Goal: Task Accomplishment & Management: Use online tool/utility

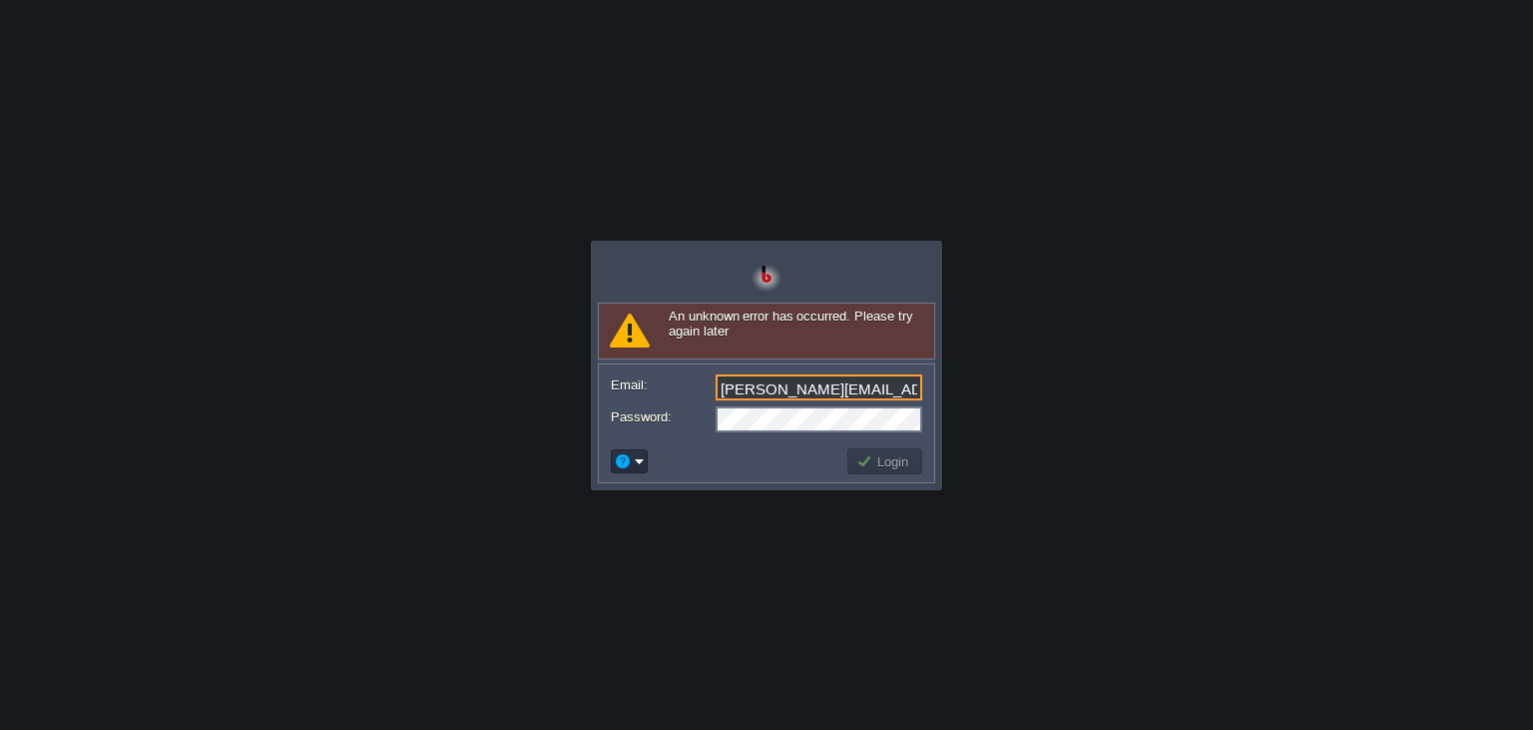
scroll to position [0, 21]
type input "[PERSON_NAME][EMAIL_ADDRESS][DOMAIN_NAME]"
click at [860, 449] on td "Login" at bounding box center [884, 461] width 75 height 26
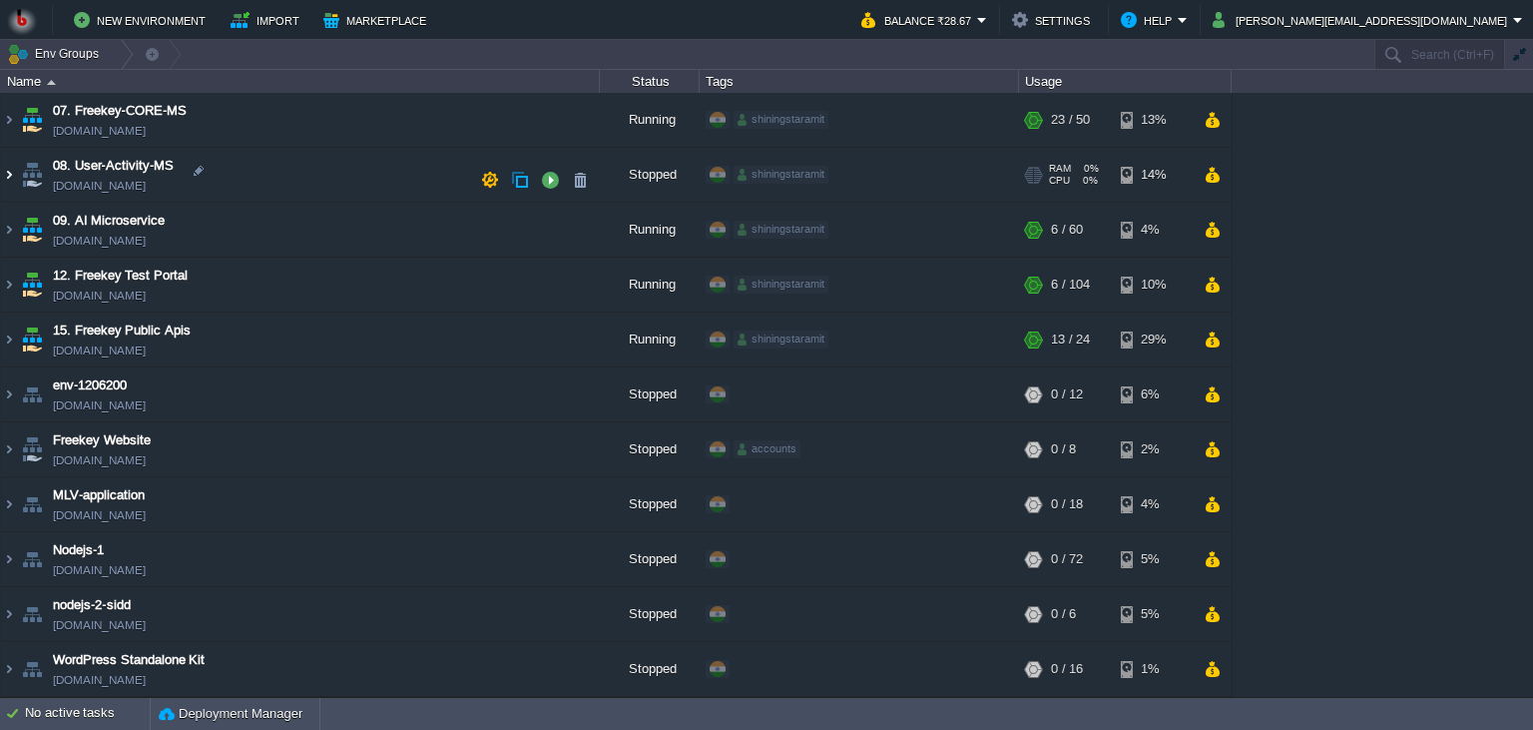
scroll to position [0, 0]
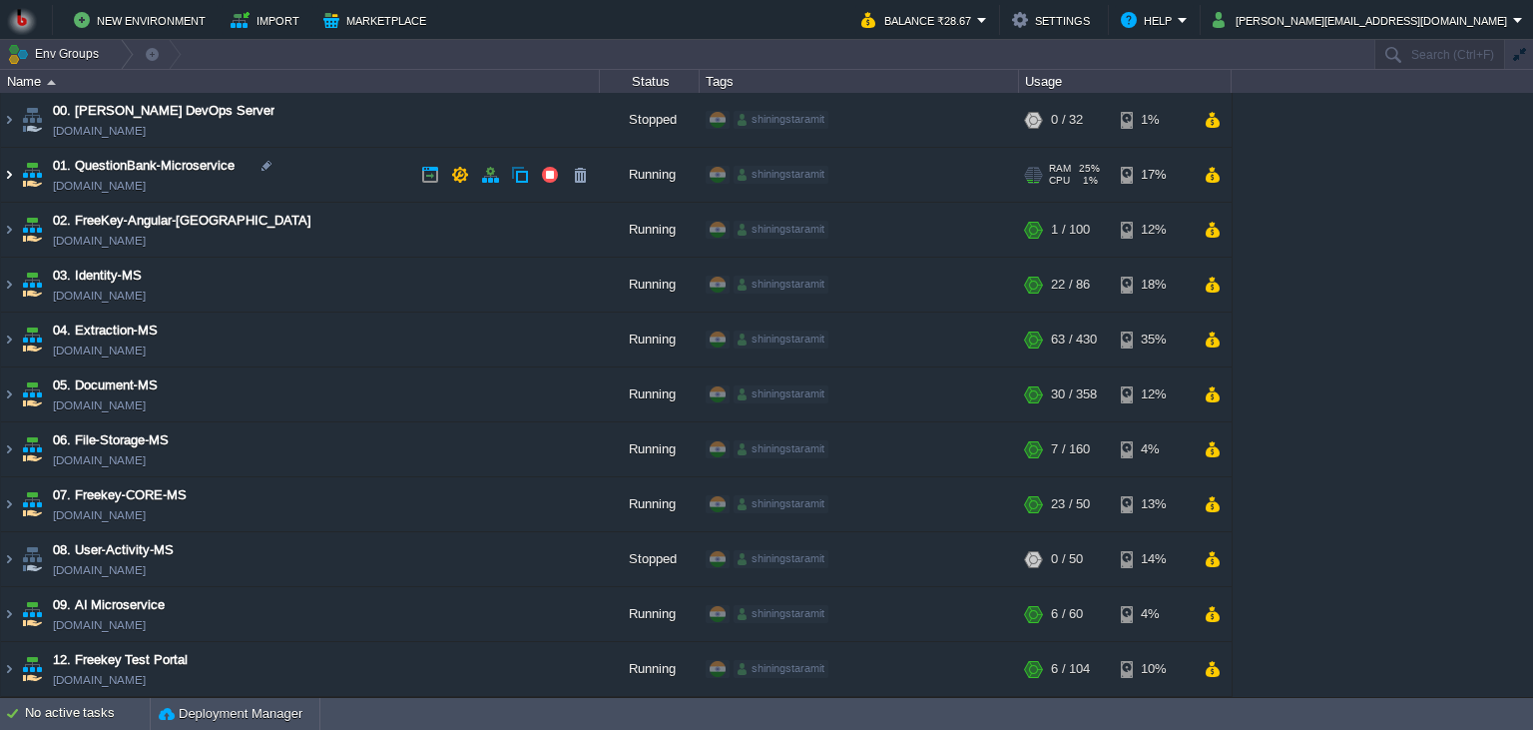
click at [14, 183] on img at bounding box center [9, 175] width 16 height 54
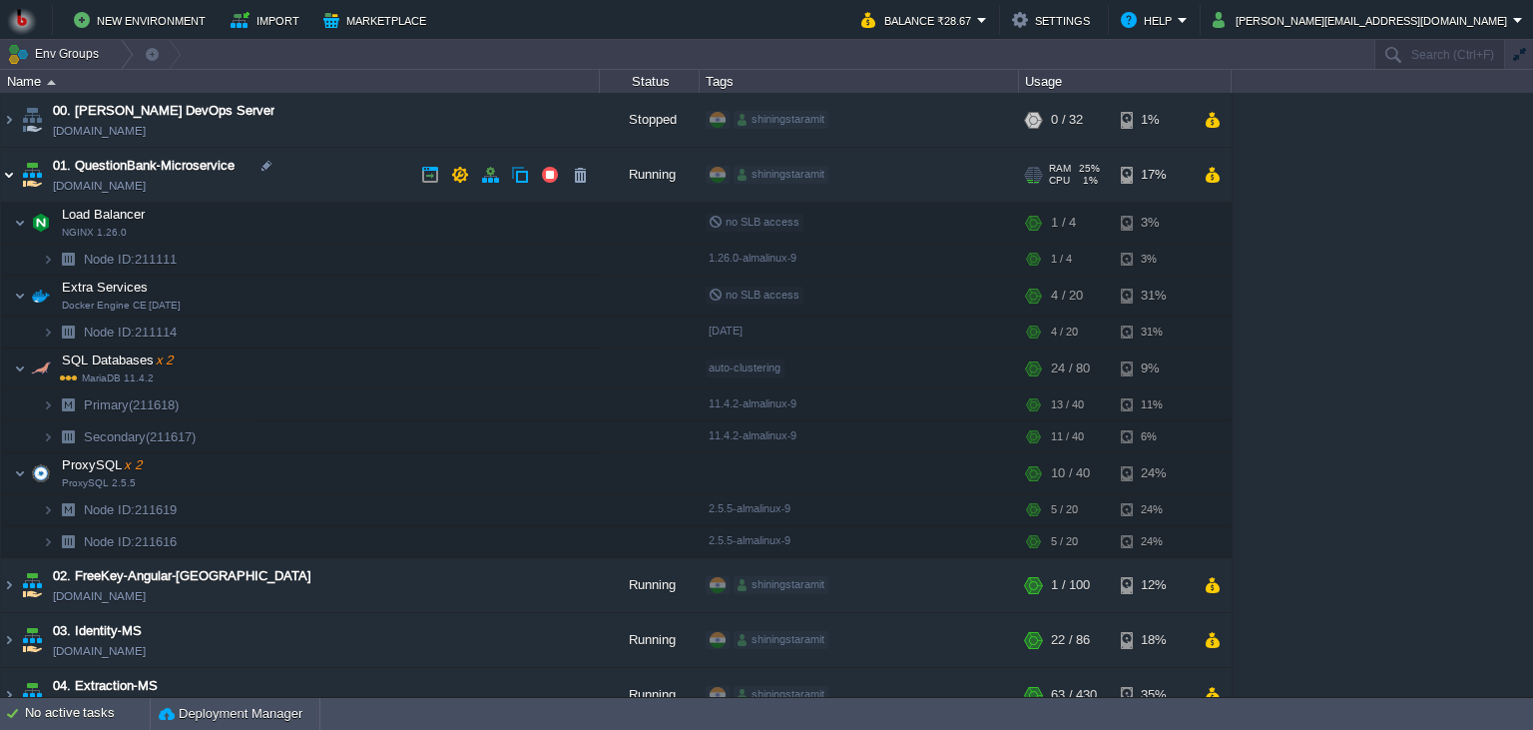
click at [14, 183] on img at bounding box center [9, 175] width 16 height 54
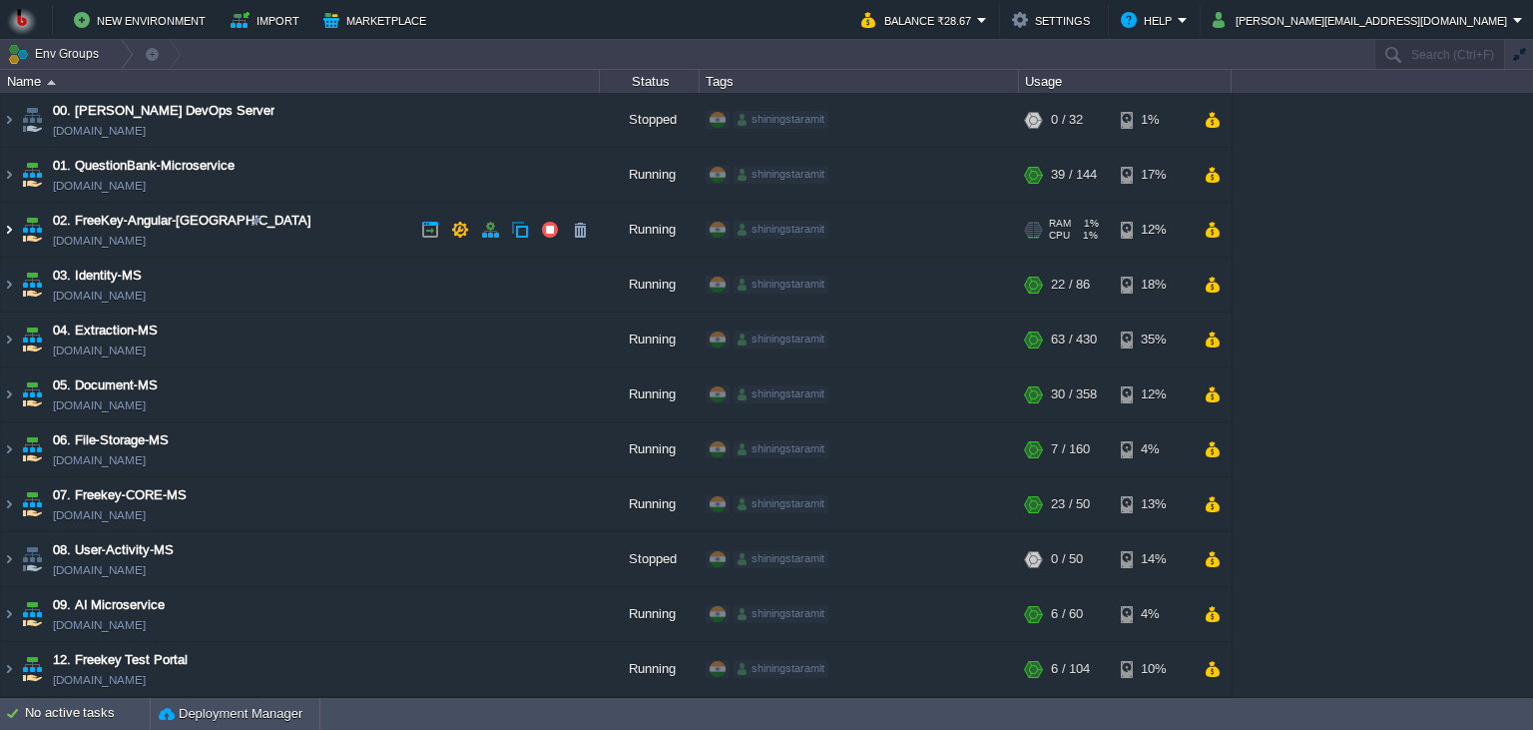
click at [10, 234] on img at bounding box center [9, 230] width 16 height 54
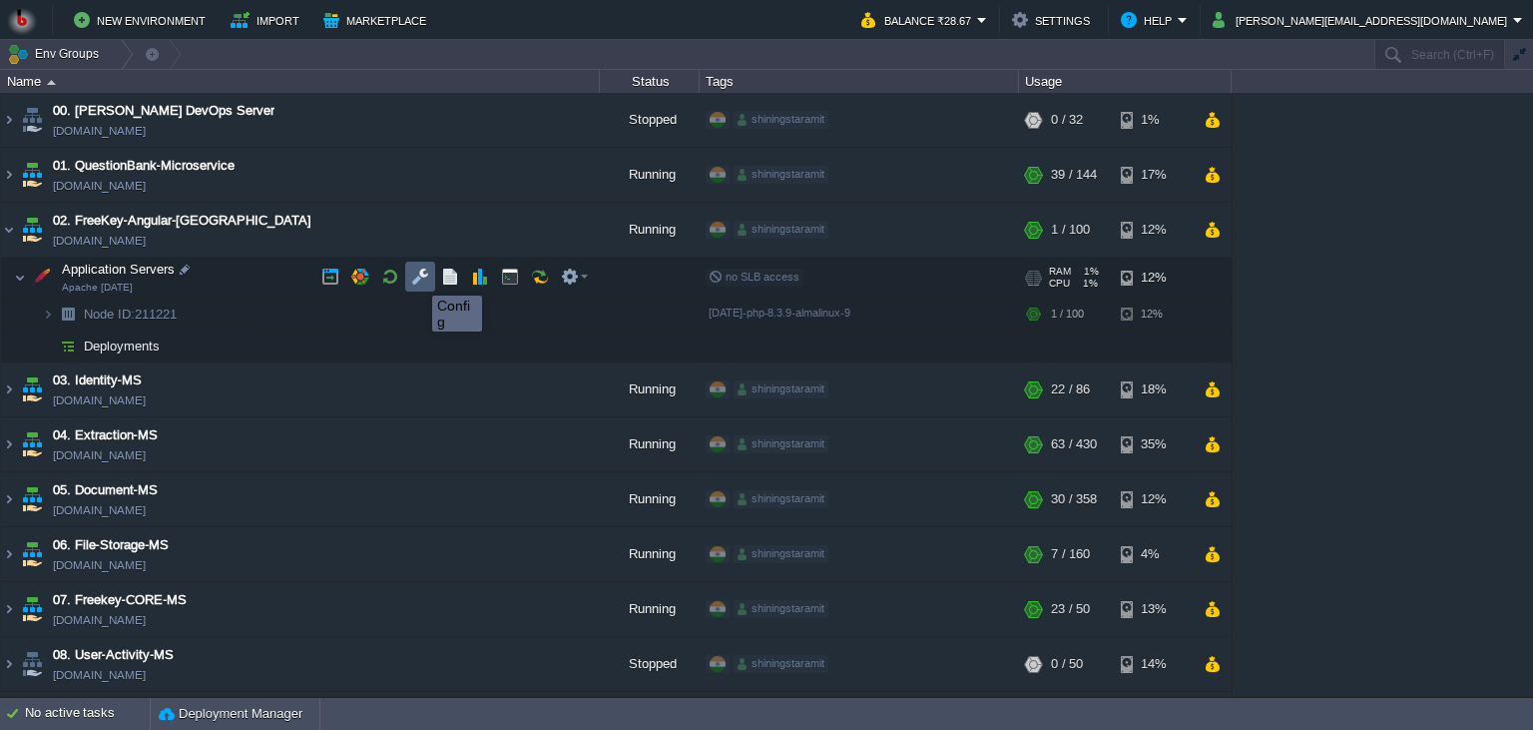
click at [417, 277] on button "button" at bounding box center [420, 277] width 18 height 18
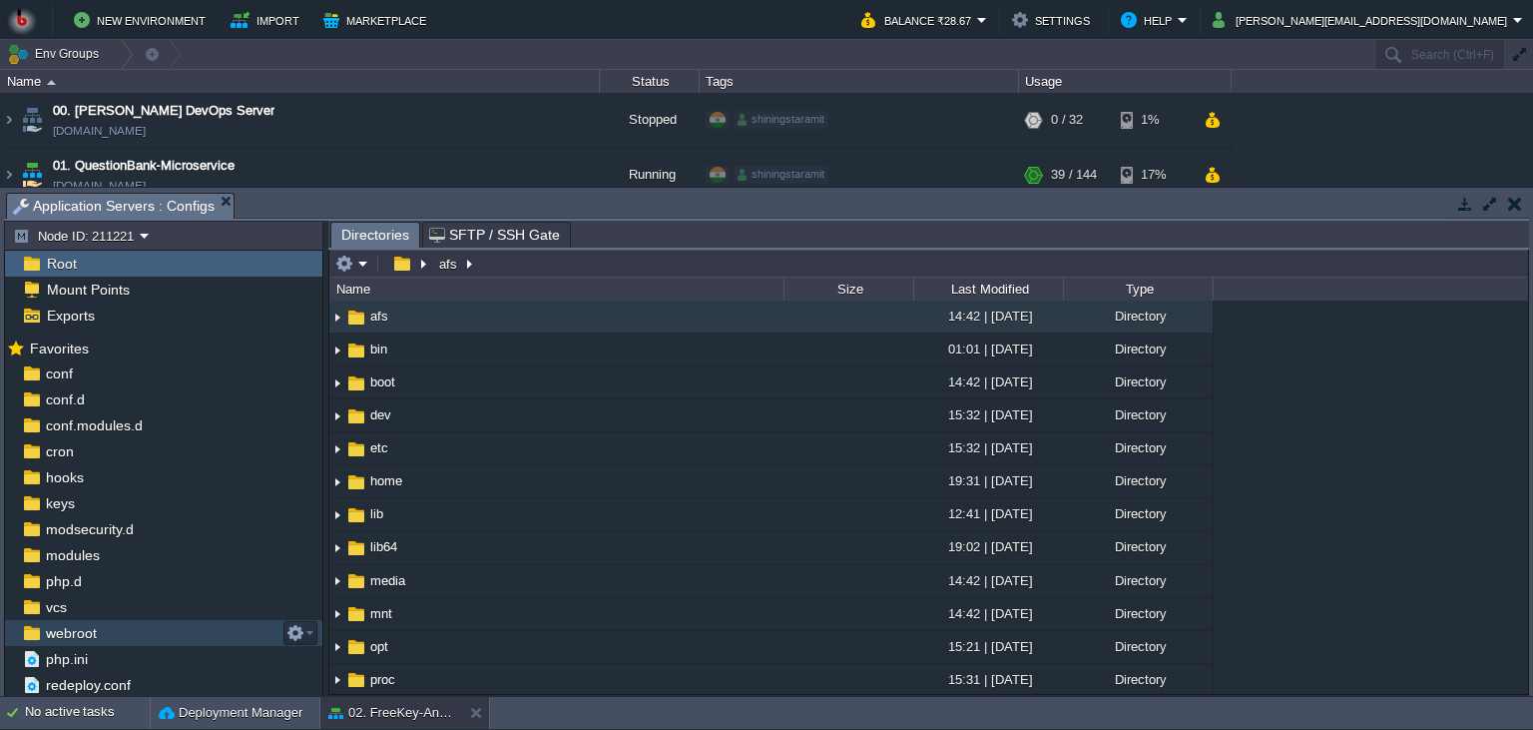
click at [158, 625] on div "webroot" at bounding box center [163, 633] width 317 height 26
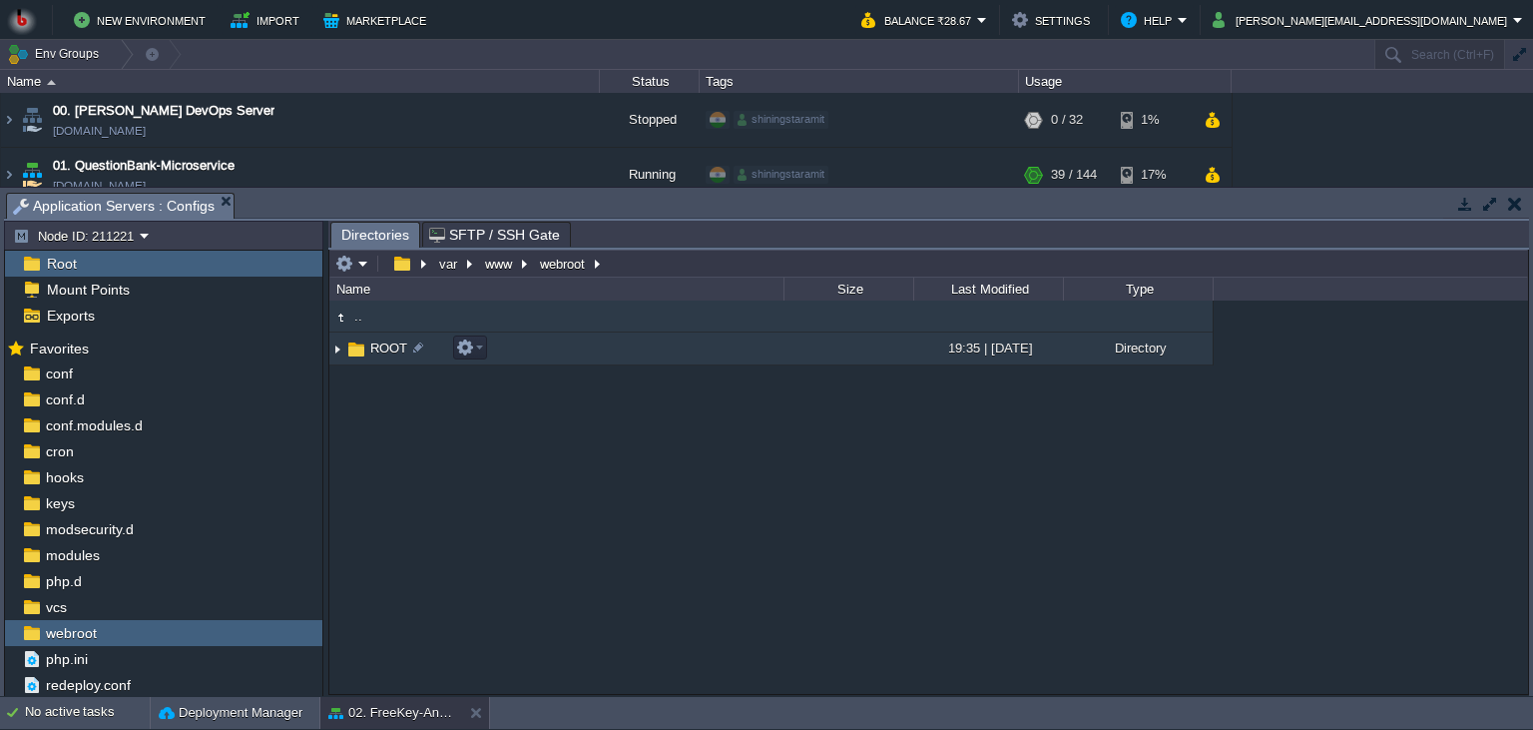
click at [559, 362] on td "ROOT" at bounding box center [556, 348] width 454 height 33
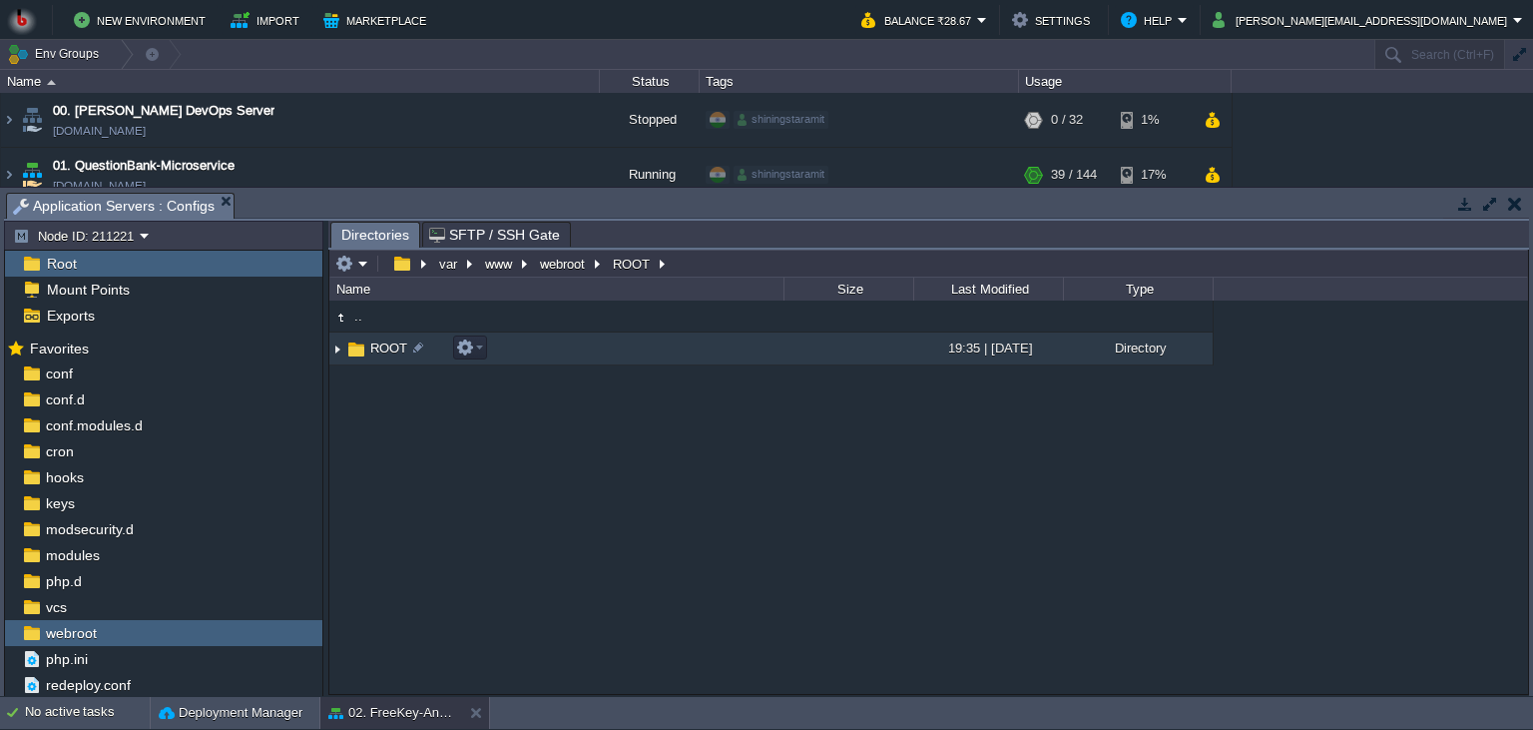
click at [559, 362] on td "ROOT" at bounding box center [556, 348] width 454 height 33
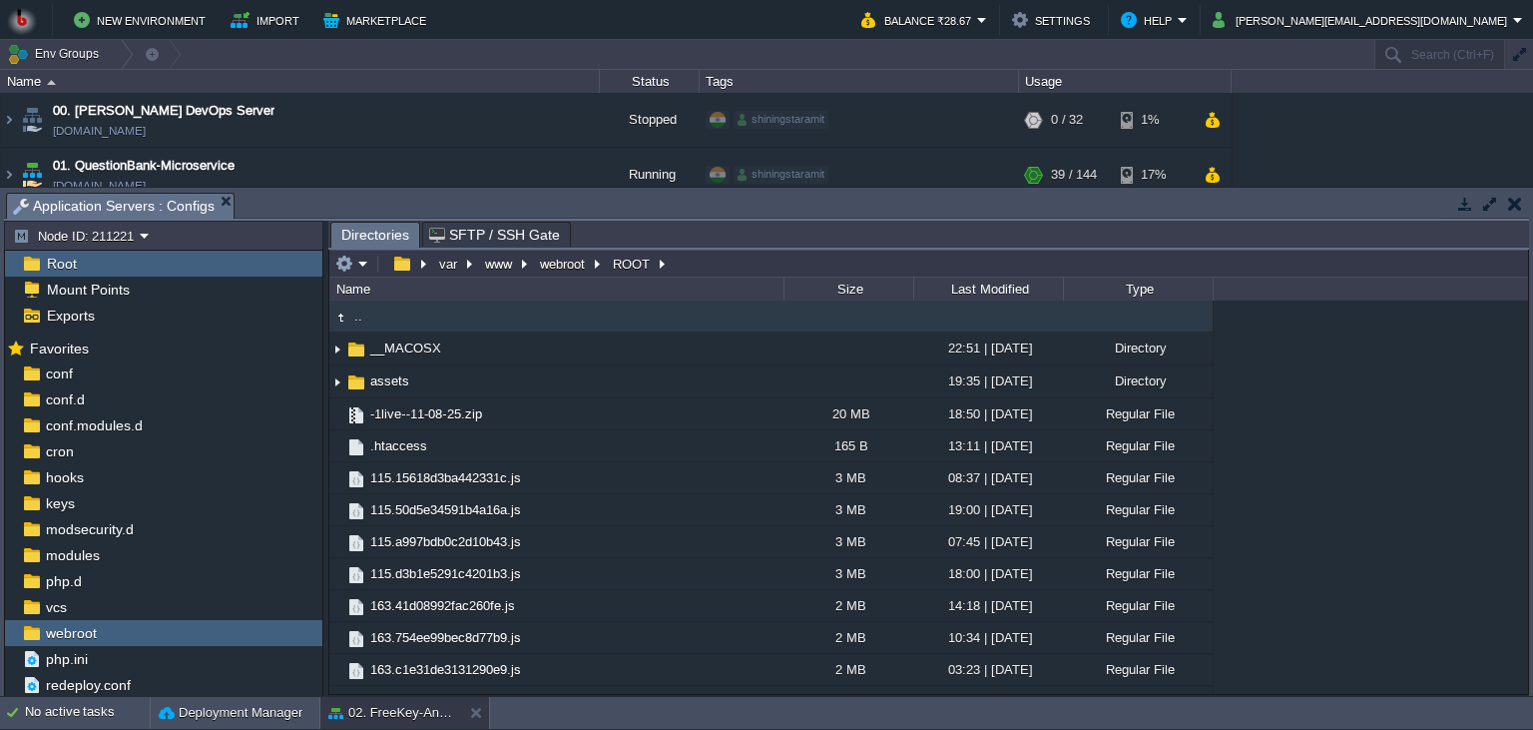
drag, startPoint x: 377, startPoint y: 269, endPoint x: 353, endPoint y: 260, distance: 25.6
click at [377, 260] on span at bounding box center [377, 264] width 1 height 16
click at [353, 260] on em at bounding box center [351, 264] width 33 height 18
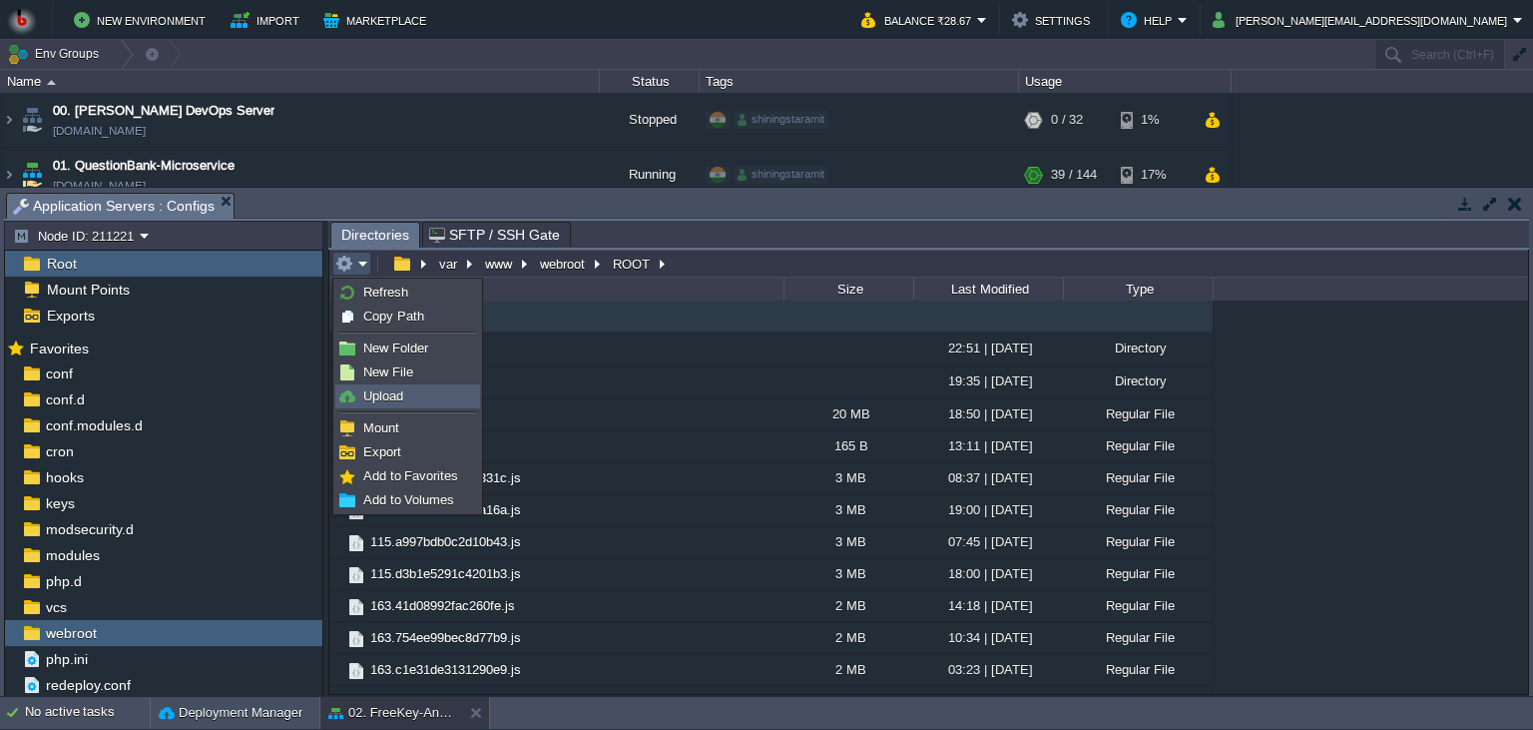
click at [374, 388] on link "Upload" at bounding box center [407, 396] width 143 height 22
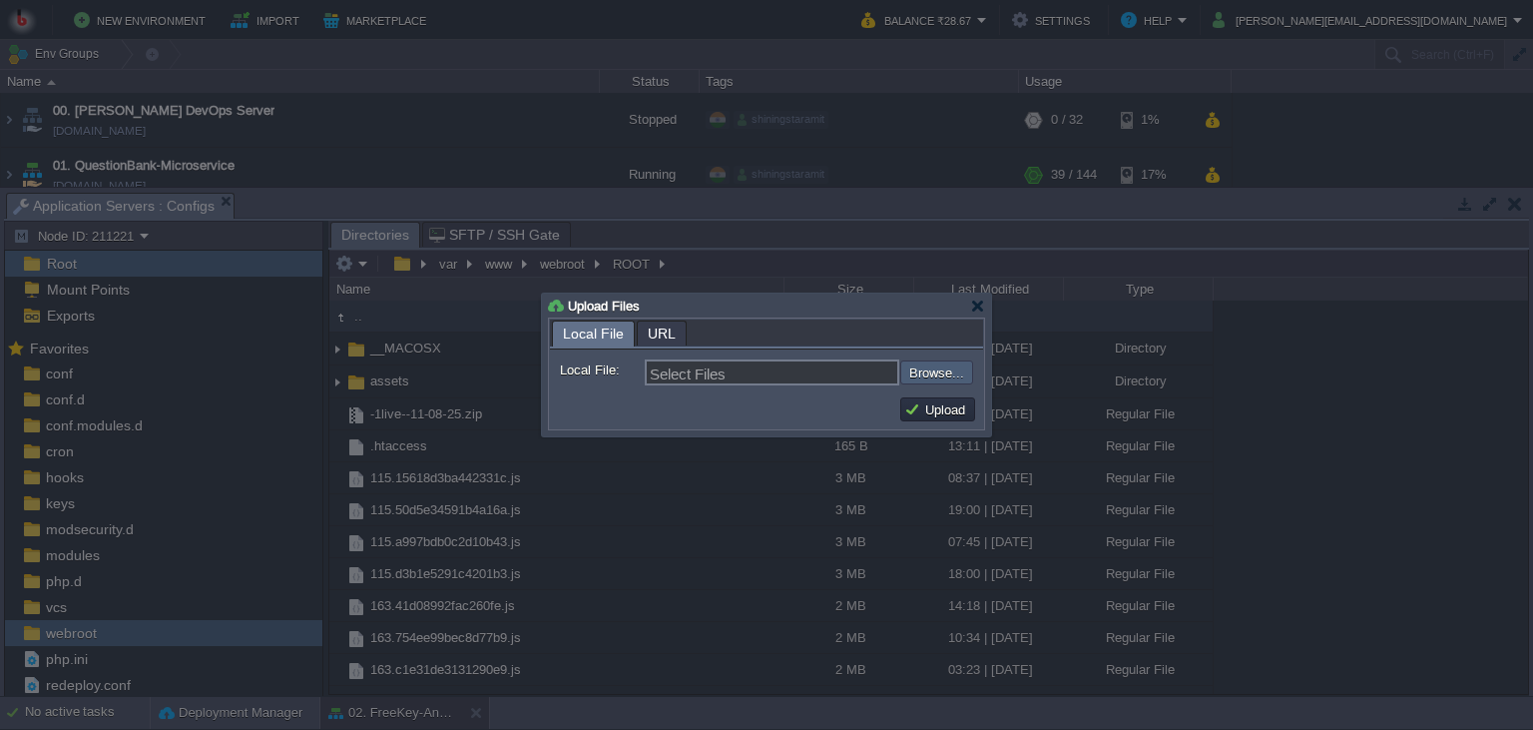
click at [957, 376] on input "file" at bounding box center [847, 372] width 253 height 24
type input "C:\fakepath\live-24-08.zip"
type input "live-24-08.zip"
drag, startPoint x: 932, startPoint y: 393, endPoint x: 926, endPoint y: 414, distance: 21.8
click at [926, 414] on div "Upload" at bounding box center [766, 409] width 433 height 40
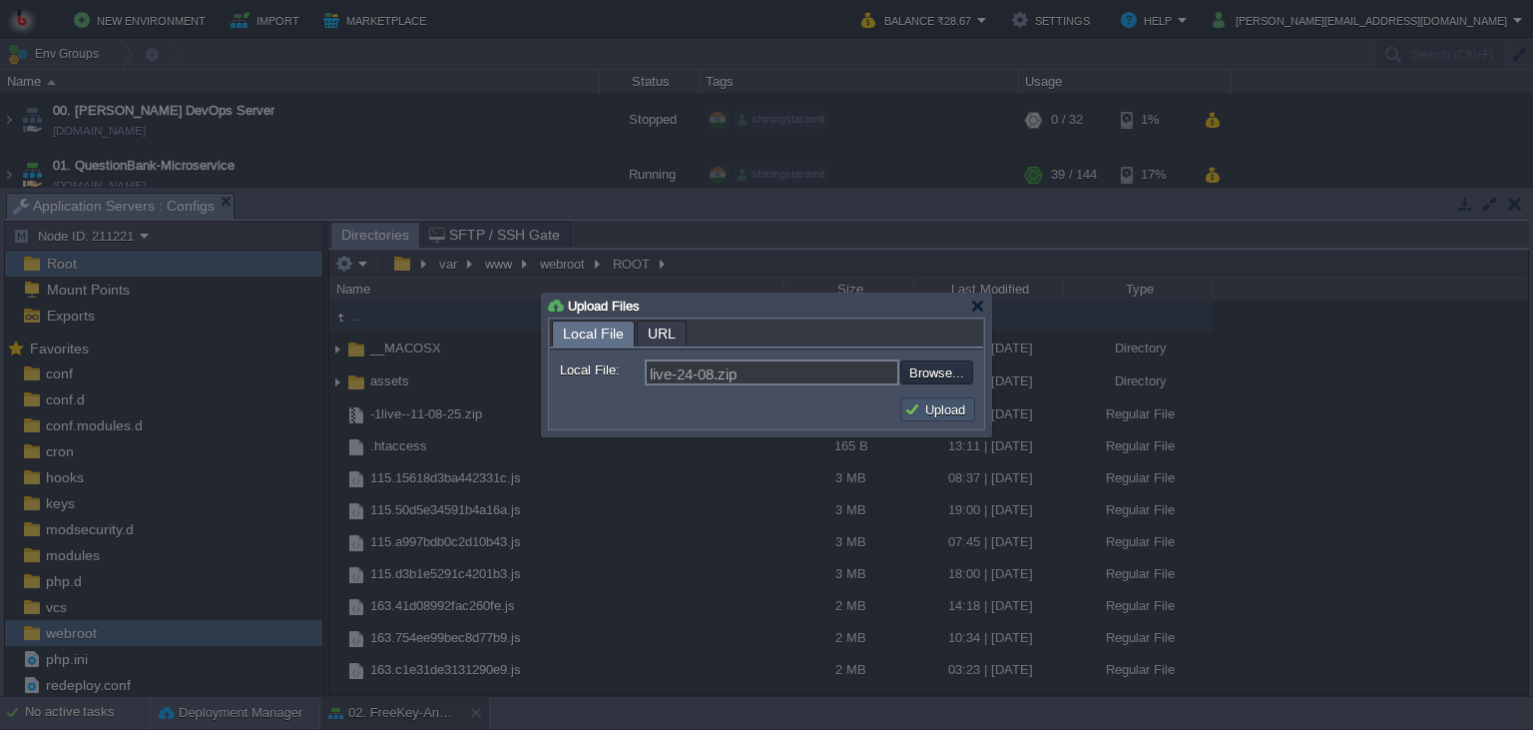
click at [926, 414] on button "Upload" at bounding box center [937, 409] width 67 height 18
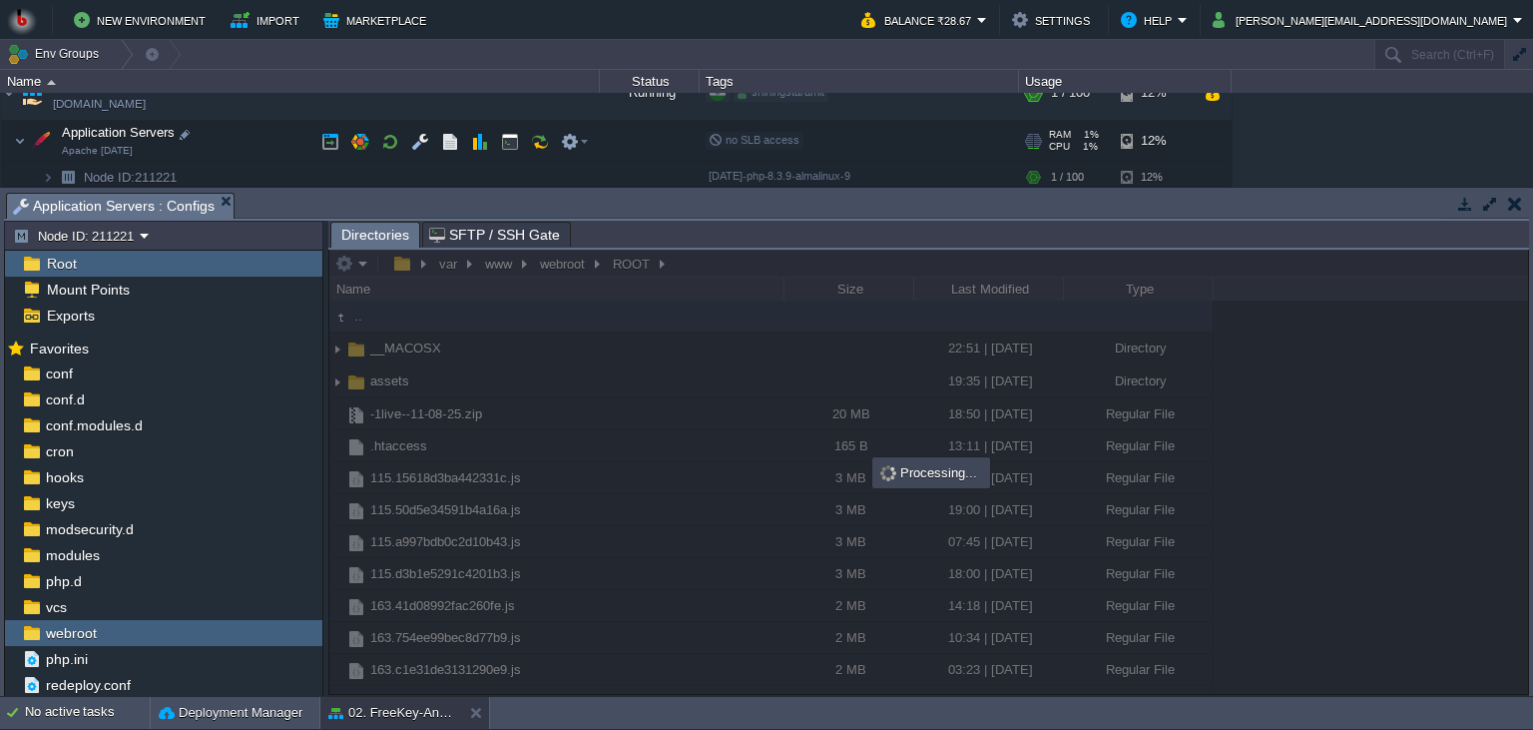
scroll to position [136, 0]
click at [515, 145] on button "button" at bounding box center [510, 141] width 18 height 18
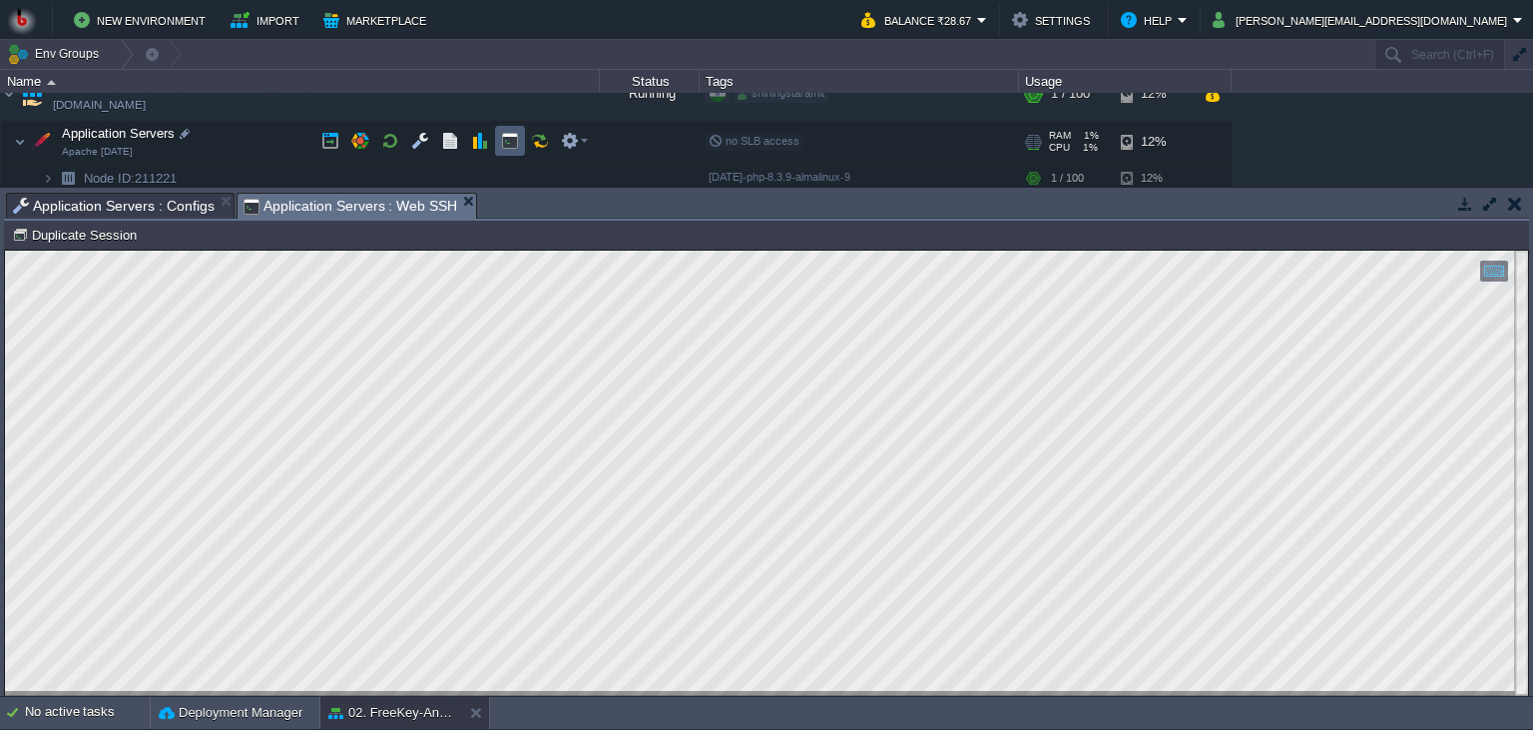
scroll to position [9, 0]
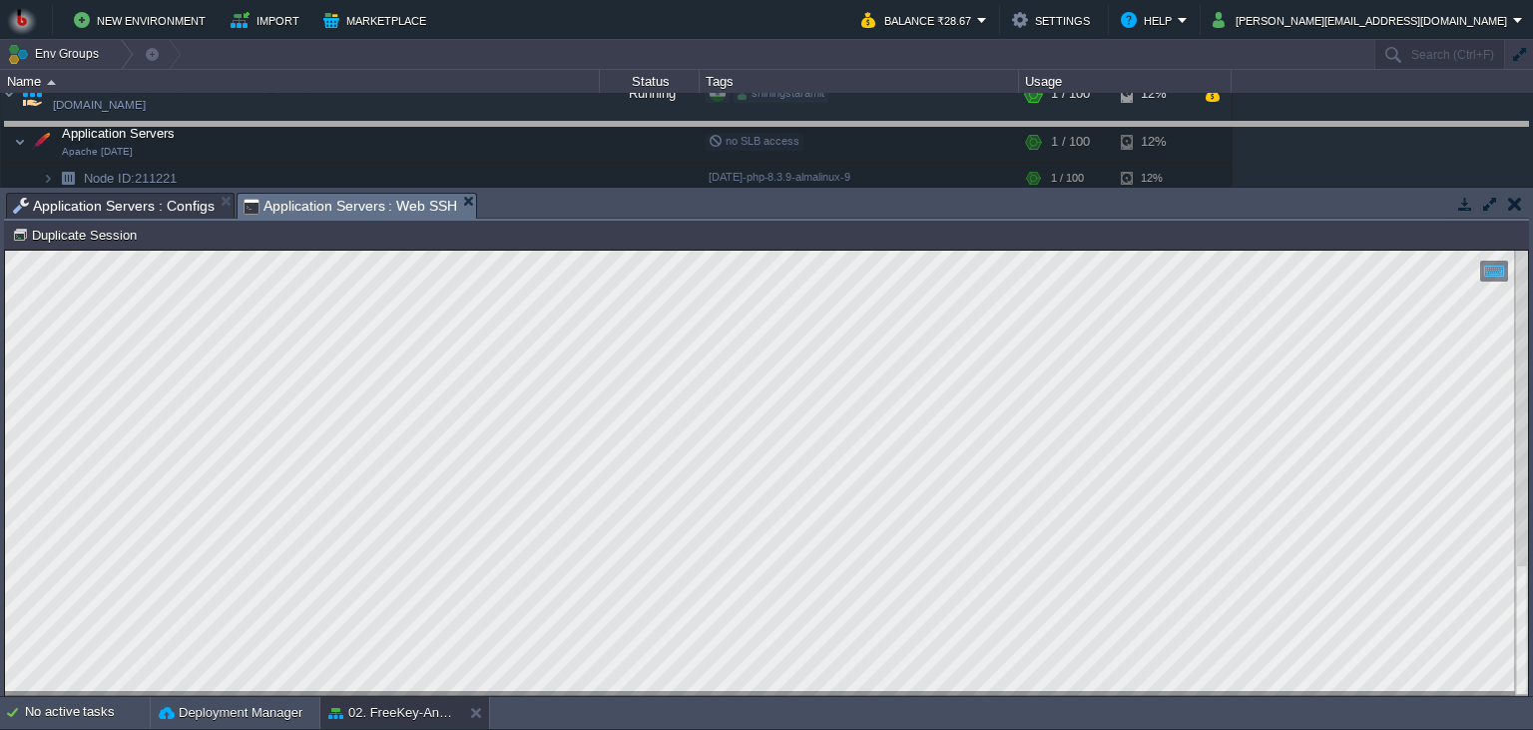
drag, startPoint x: 894, startPoint y: 217, endPoint x: 903, endPoint y: 142, distance: 75.4
click at [903, 142] on body "New Environment Import Marketplace Bonus ₹0.00 Upgrade Account Balance ₹28.67 S…" at bounding box center [766, 365] width 1533 height 730
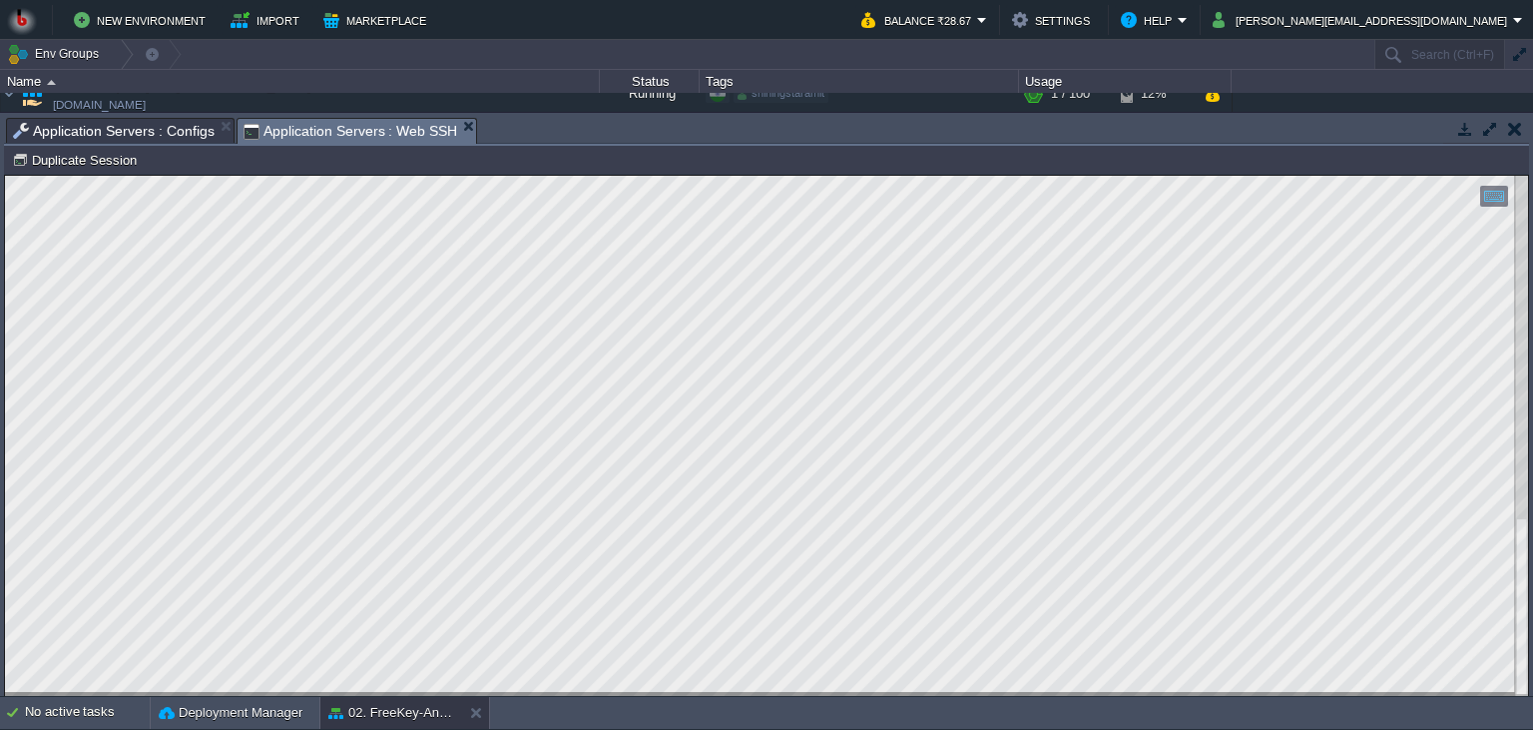
click at [554, 695] on div at bounding box center [766, 436] width 1523 height 520
